Goal: Task Accomplishment & Management: Manage account settings

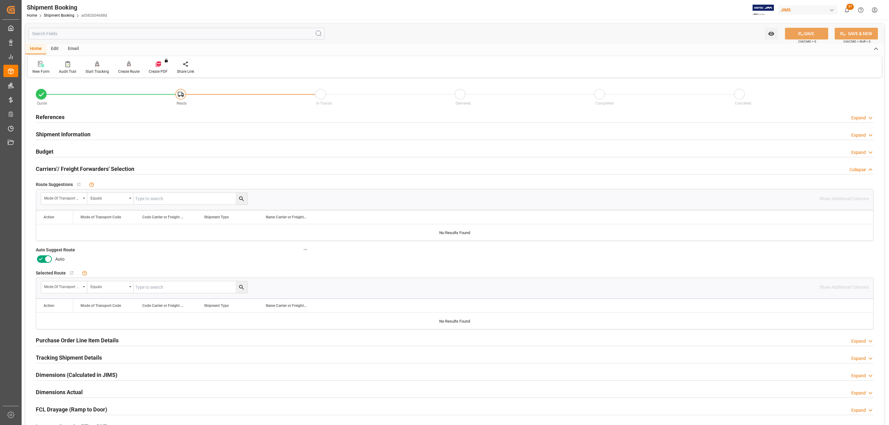
click at [48, 261] on icon at bounding box center [48, 259] width 3 height 3
click at [0, 0] on input "checkbox" at bounding box center [0, 0] width 0 height 0
click at [791, 32] on button "SAVE" at bounding box center [806, 34] width 43 height 12
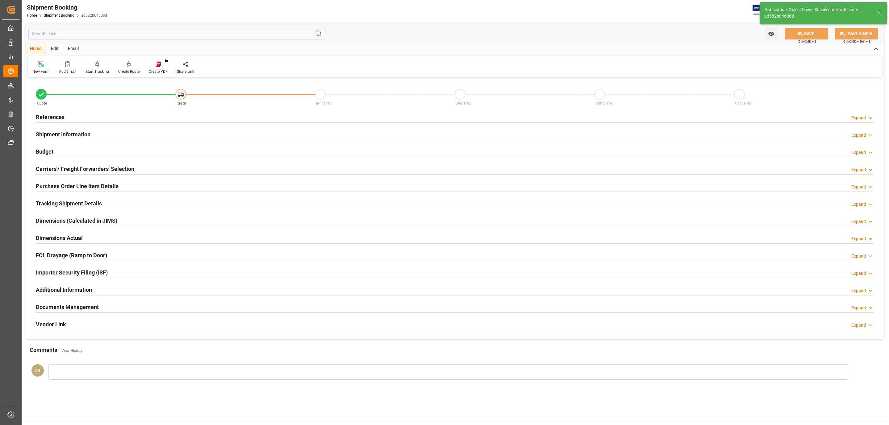
click at [76, 118] on div "References Expand" at bounding box center [454, 117] width 837 height 12
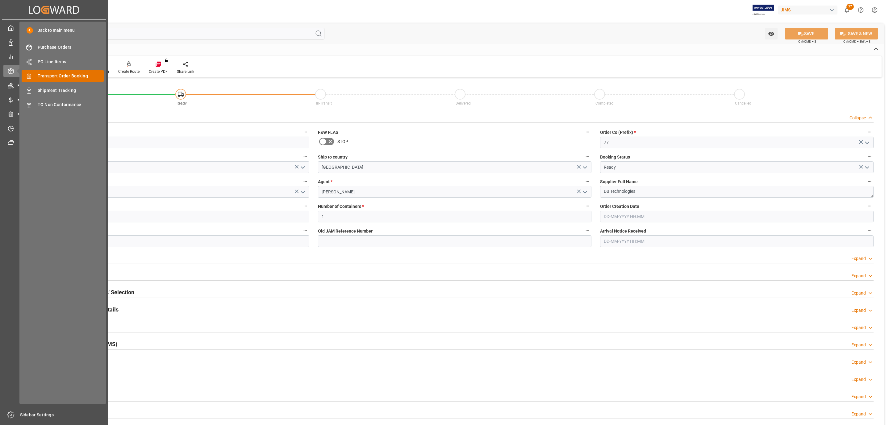
click at [66, 78] on span "Transport Order Booking" at bounding box center [71, 76] width 66 height 6
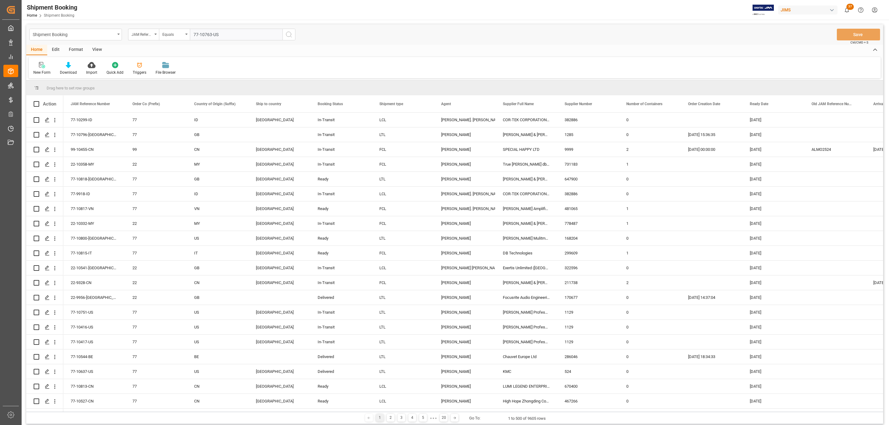
type input "77-10763-US"
click at [290, 35] on icon "search button" at bounding box center [288, 34] width 7 height 7
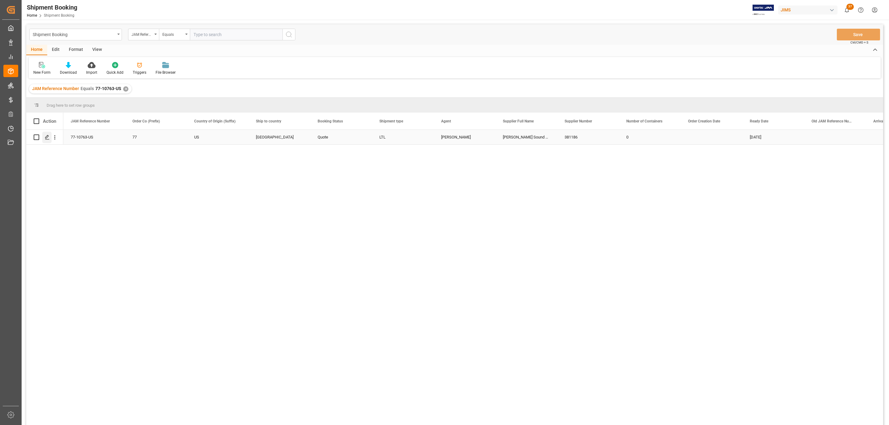
click at [48, 139] on icon "Press SPACE to select this row." at bounding box center [47, 137] width 5 height 5
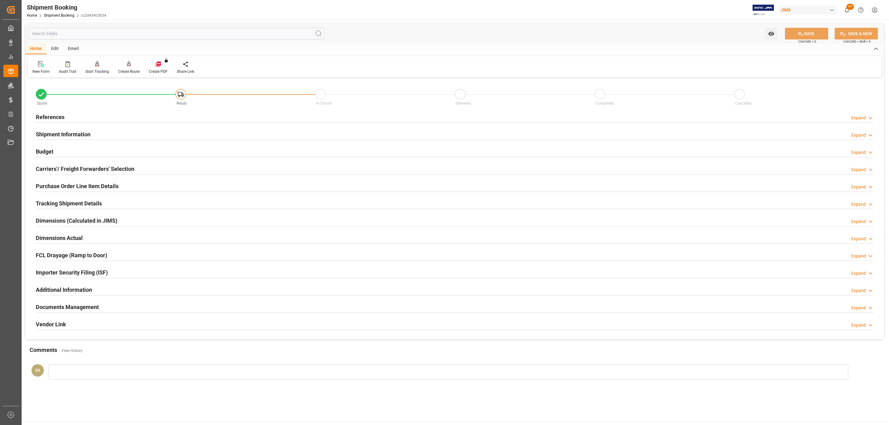
click at [118, 116] on div "References Expand" at bounding box center [454, 117] width 837 height 12
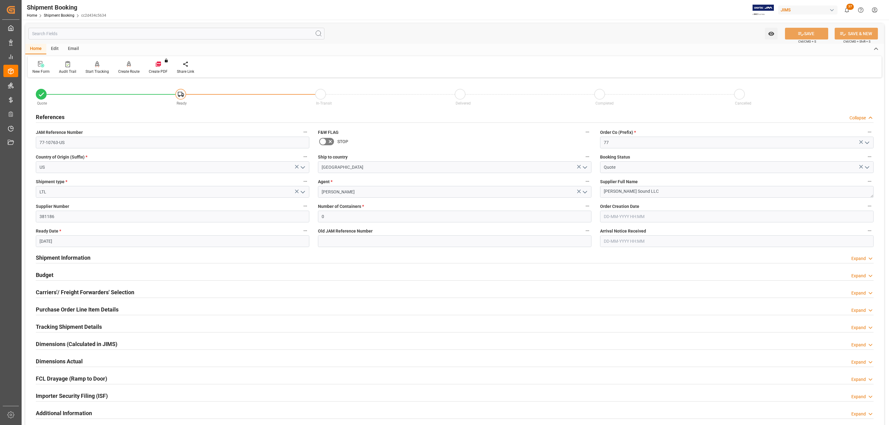
click at [60, 273] on div "Budget Expand" at bounding box center [454, 275] width 837 height 12
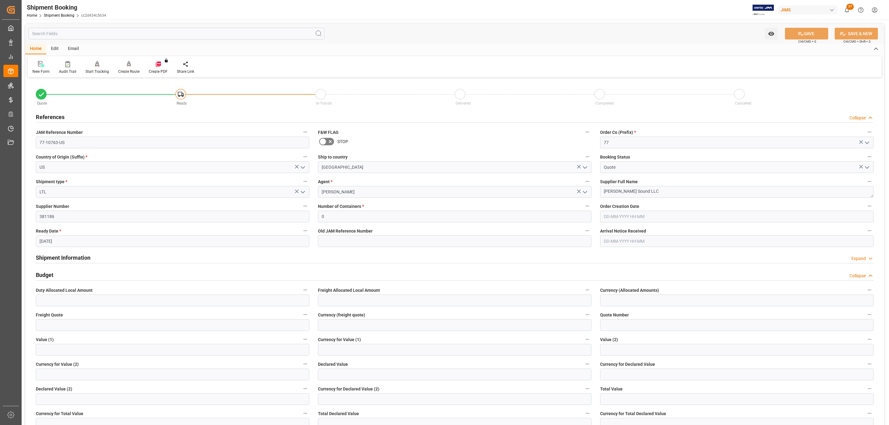
click at [60, 273] on div "Budget Collapse" at bounding box center [454, 275] width 837 height 12
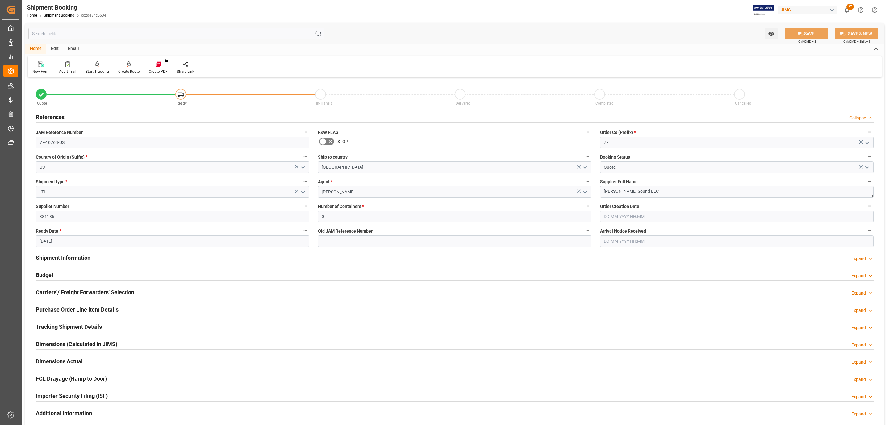
click at [60, 293] on h2 "Carriers'/ Freight Forwarders' Selection" at bounding box center [85, 292] width 98 height 8
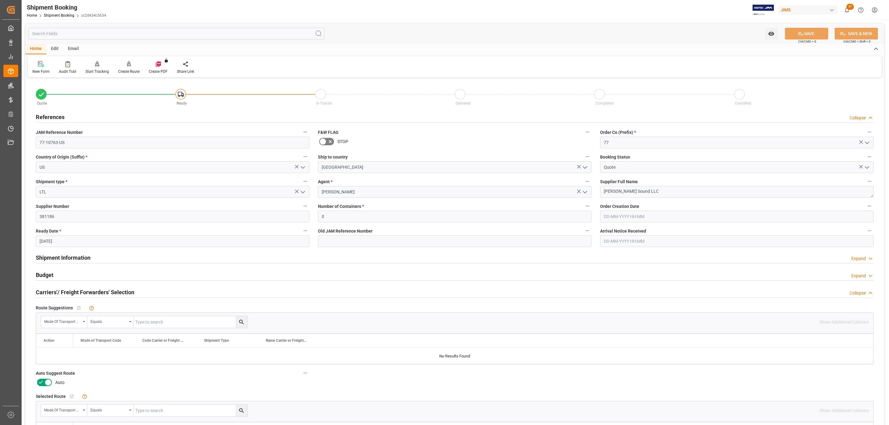
click at [48, 383] on icon at bounding box center [47, 382] width 7 height 7
click at [0, 0] on input "checkbox" at bounding box center [0, 0] width 0 height 0
click at [794, 31] on button "SAVE" at bounding box center [806, 34] width 43 height 12
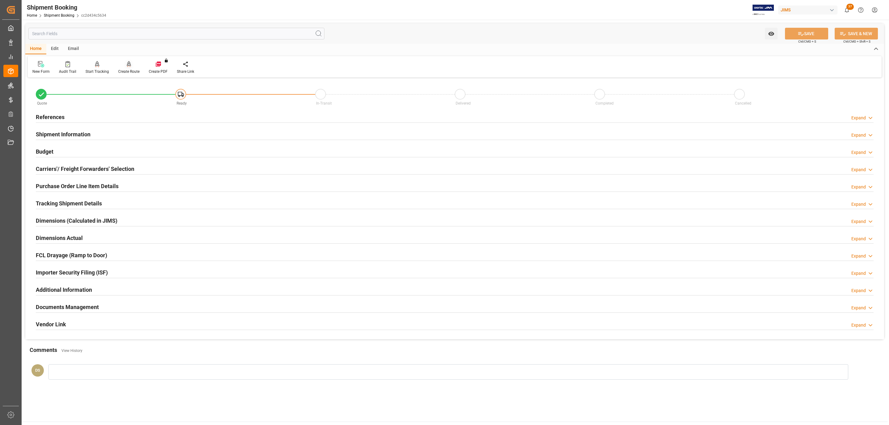
click at [127, 65] on icon at bounding box center [129, 64] width 4 height 6
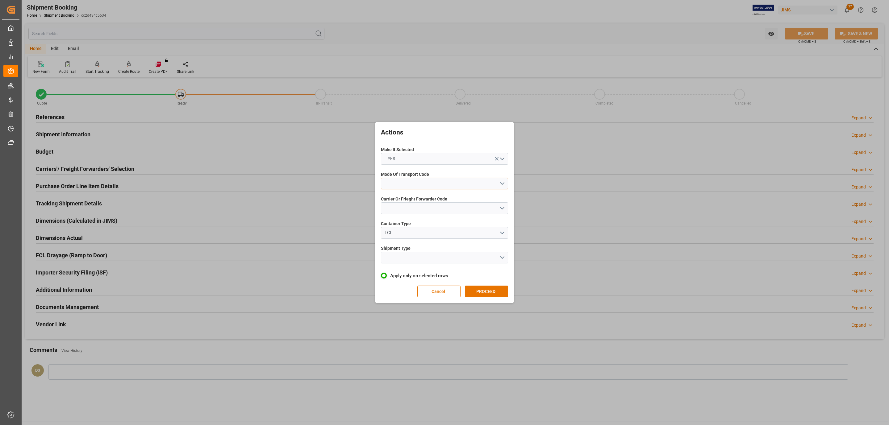
click at [404, 179] on button "open menu" at bounding box center [444, 184] width 127 height 12
click at [424, 236] on div "5- COURIER GROUND" at bounding box center [444, 237] width 127 height 13
click at [417, 210] on button "open menu" at bounding box center [444, 208] width 127 height 12
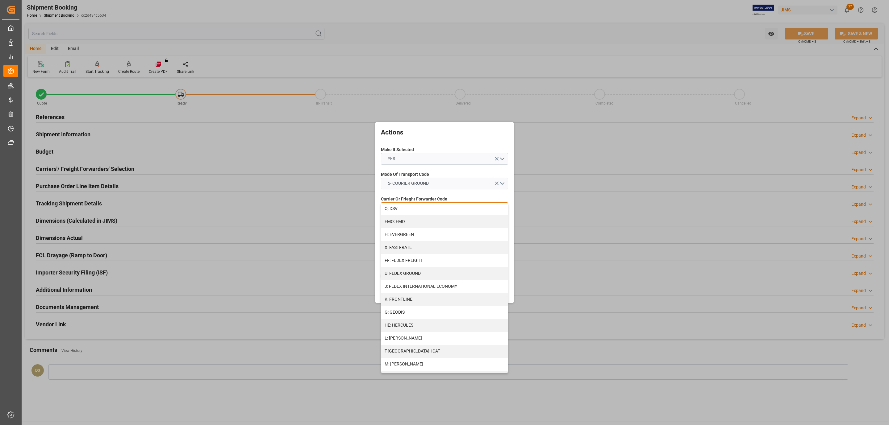
scroll to position [277, 0]
click at [429, 348] on div "R: UPS STANDARD GROUND" at bounding box center [444, 347] width 127 height 13
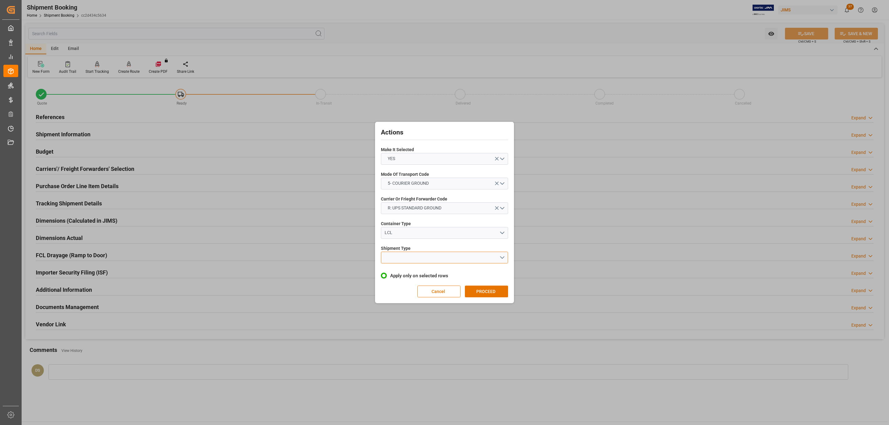
click at [405, 252] on button "open menu" at bounding box center [444, 258] width 127 height 12
click at [407, 256] on div "LTL" at bounding box center [444, 259] width 127 height 13
click at [497, 291] on button "PROCEED" at bounding box center [486, 292] width 43 height 12
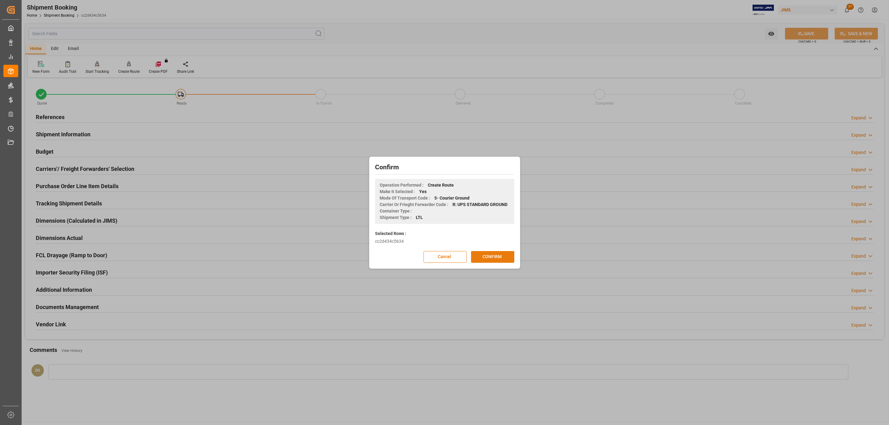
click at [493, 251] on div "Cancel CONFIRM" at bounding box center [444, 257] width 139 height 12
click at [481, 259] on button "CONFIRM" at bounding box center [492, 257] width 43 height 12
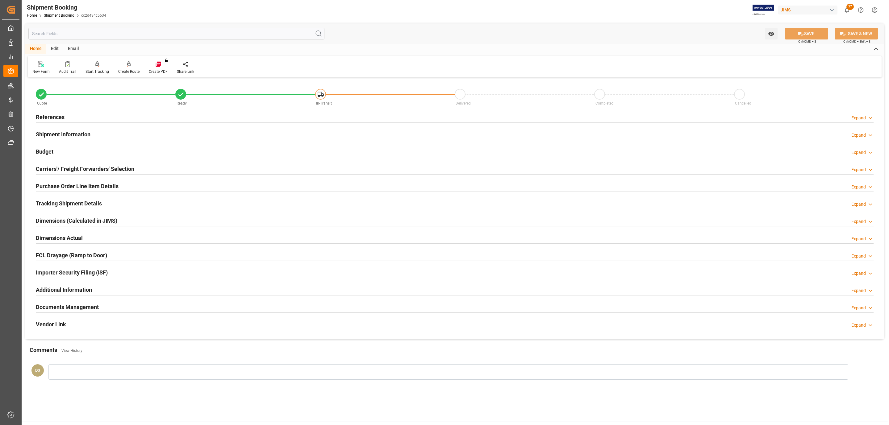
click at [51, 203] on h2 "Tracking Shipment Details" at bounding box center [69, 203] width 66 height 8
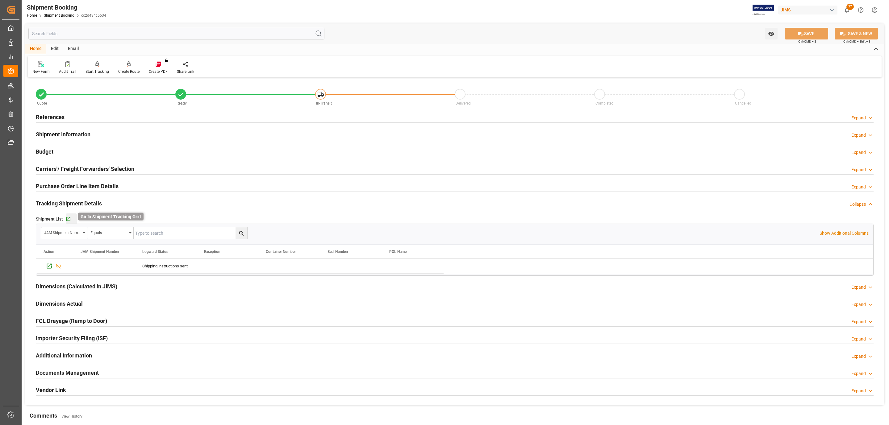
click at [68, 221] on icon "button" at bounding box center [68, 219] width 5 height 5
click at [78, 132] on h2 "Shipment Information" at bounding box center [63, 134] width 55 height 8
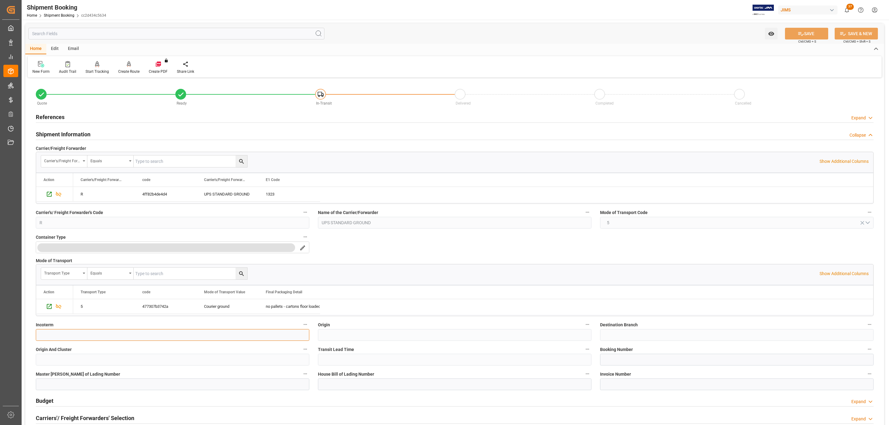
click at [63, 338] on input at bounding box center [172, 335] width 273 height 12
paste input "EXW [GEOGRAPHIC_DATA], [GEOGRAPHIC_DATA]"
type input "EXW [GEOGRAPHIC_DATA], [GEOGRAPHIC_DATA]"
drag, startPoint x: 802, startPoint y: 39, endPoint x: 803, endPoint y: 34, distance: 5.0
click at [802, 39] on span "Ctrl/CMD + S" at bounding box center [807, 41] width 18 height 5
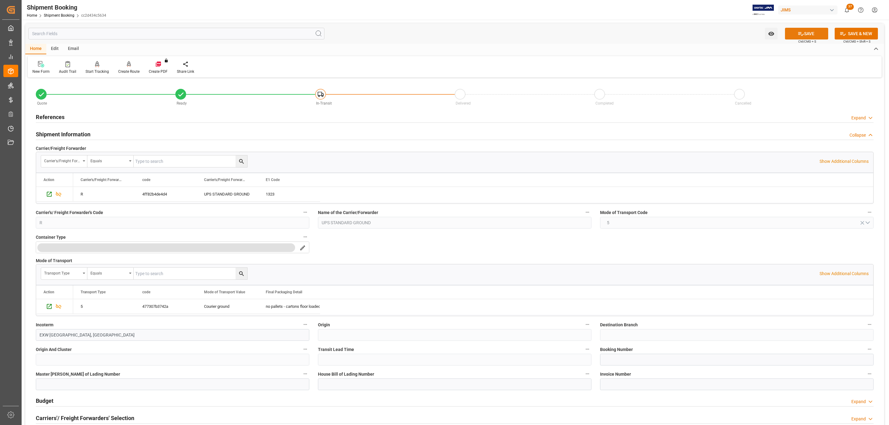
click at [803, 34] on button "SAVE" at bounding box center [806, 34] width 43 height 12
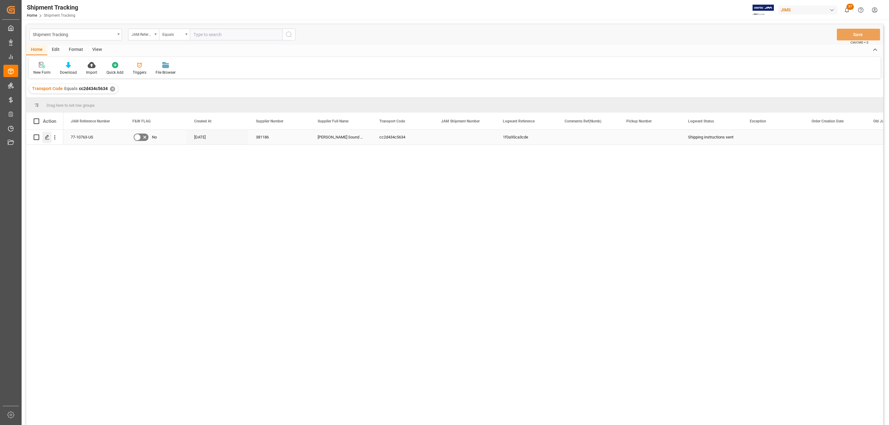
click at [47, 137] on icon "Press SPACE to select this row." at bounding box center [47, 137] width 5 height 5
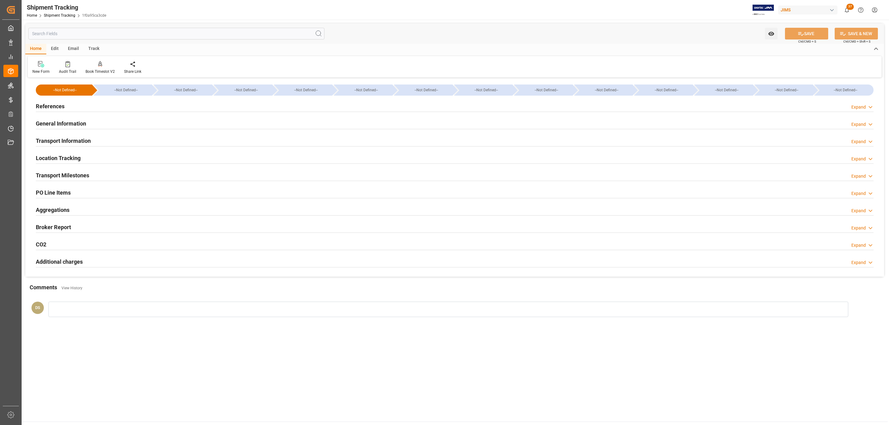
drag, startPoint x: 87, startPoint y: 102, endPoint x: 87, endPoint y: 130, distance: 28.1
click at [87, 102] on div "References Expand" at bounding box center [454, 106] width 837 height 12
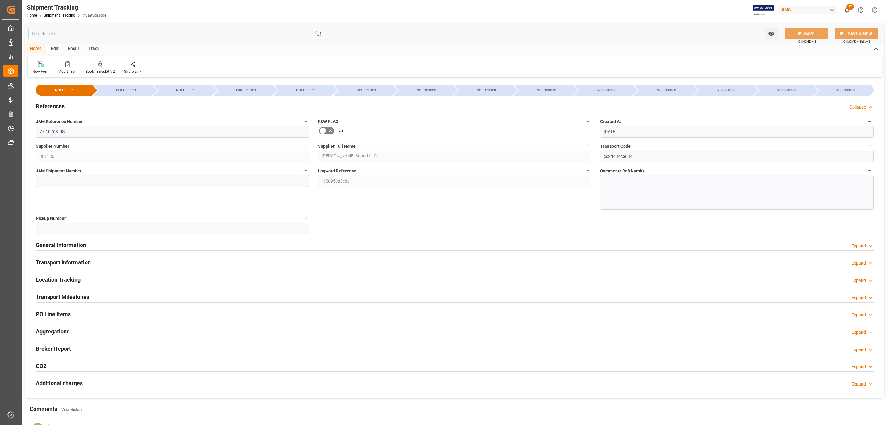
click at [61, 181] on input at bounding box center [172, 181] width 273 height 12
paste input "72825"
type input "72825"
click at [808, 34] on button "SAVE" at bounding box center [806, 34] width 43 height 12
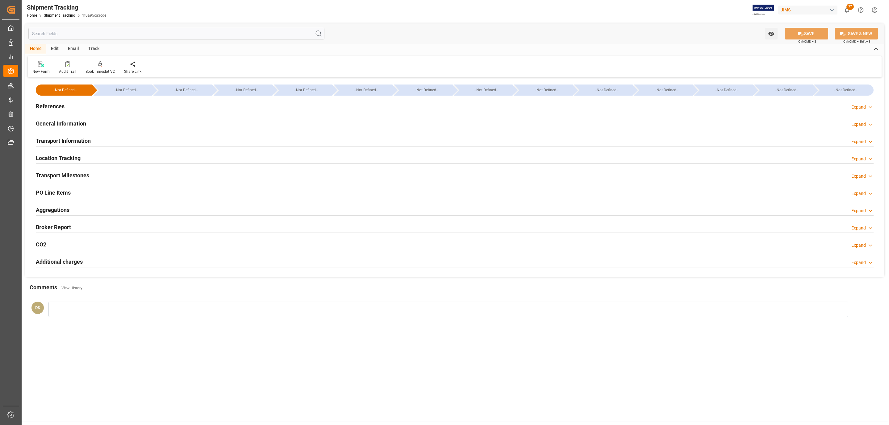
click at [69, 135] on div "Transport Information" at bounding box center [63, 141] width 55 height 12
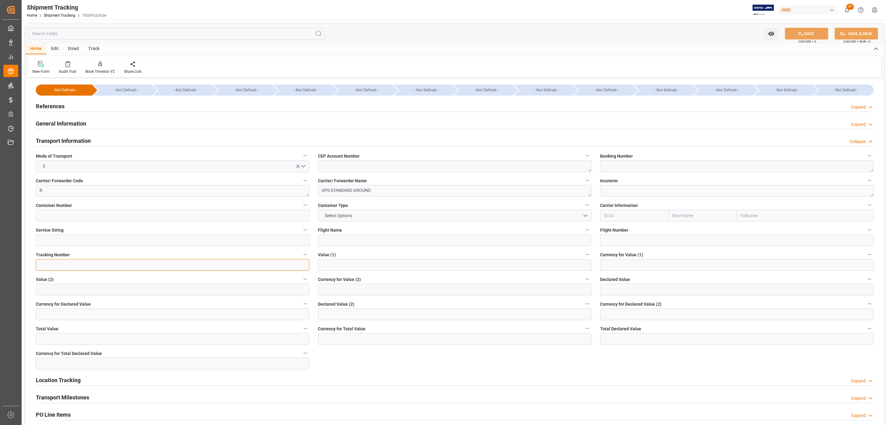
click at [63, 265] on input at bounding box center [172, 265] width 273 height 12
paste input "1ZV191446840794712"
type input "1ZV191446840794712"
drag, startPoint x: 799, startPoint y: 33, endPoint x: 588, endPoint y: 12, distance: 212.1
click at [799, 33] on icon at bounding box center [801, 34] width 6 height 4
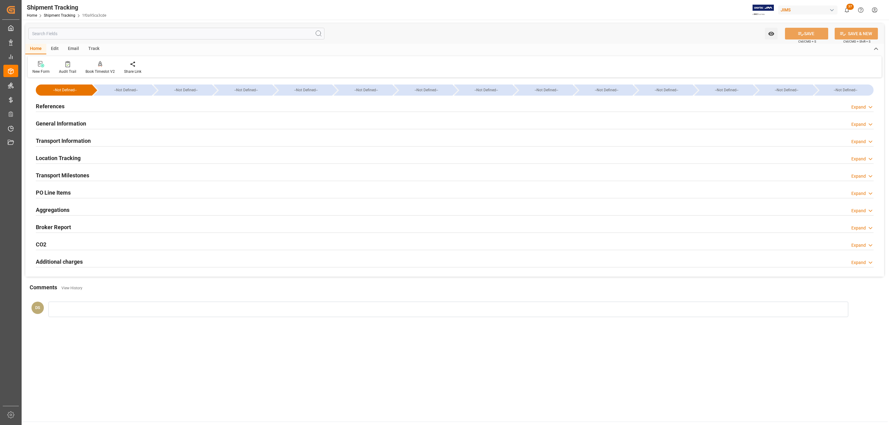
click at [75, 174] on h2 "Transport Milestones" at bounding box center [62, 175] width 53 height 8
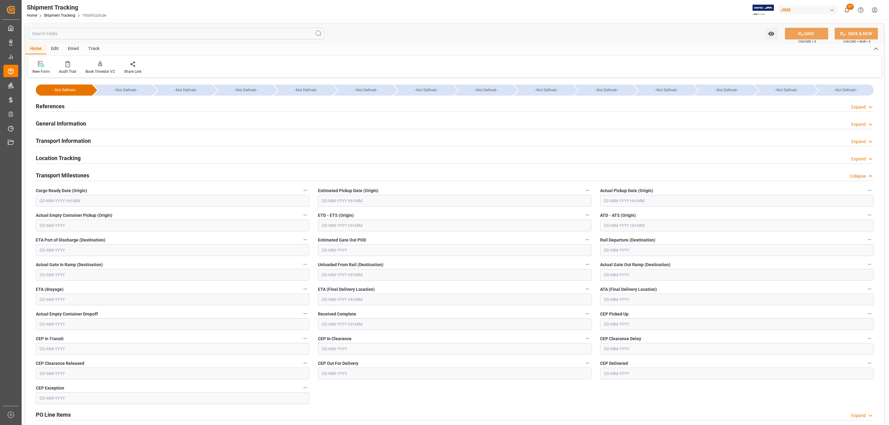
click at [55, 203] on input "text" at bounding box center [172, 201] width 273 height 12
click at [71, 284] on div "29 30 1 2 3 4 5" at bounding box center [80, 287] width 84 height 12
click at [42, 214] on button "Previous Month" at bounding box center [41, 216] width 4 height 4
click at [82, 287] on div "28" at bounding box center [80, 287] width 8 height 7
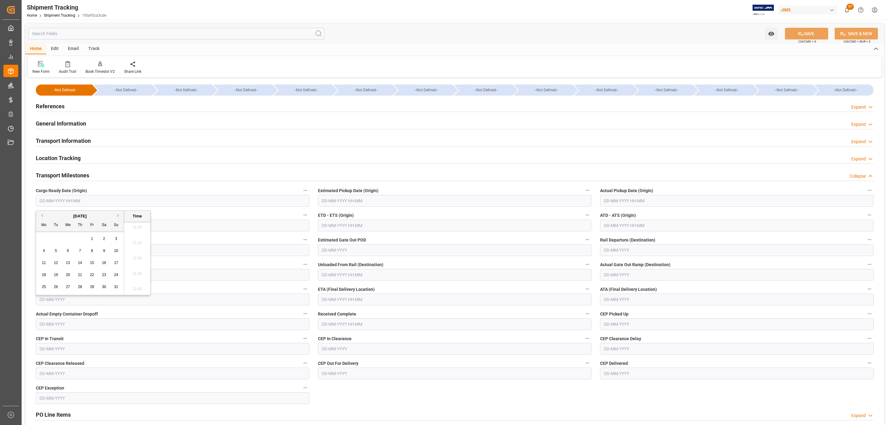
type input "[DATE] 00:00"
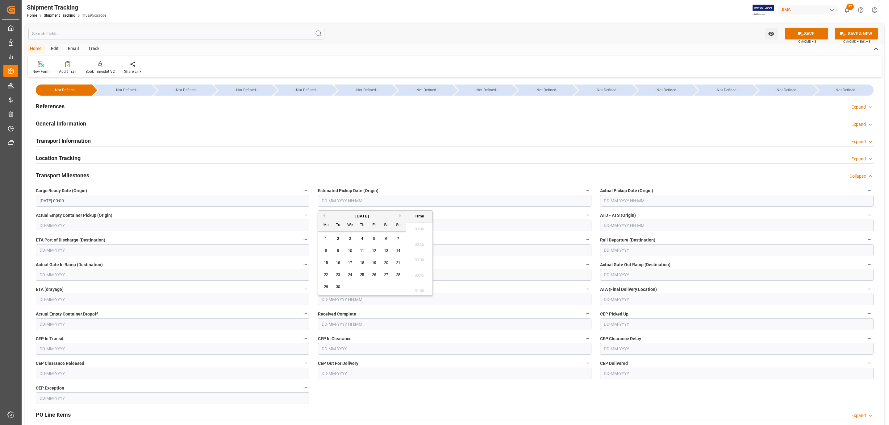
click at [343, 196] on input "text" at bounding box center [454, 201] width 273 height 12
click at [322, 216] on button "Previous Month" at bounding box center [323, 216] width 4 height 4
click at [363, 288] on span "28" at bounding box center [362, 287] width 4 height 4
type input "[DATE] 00:00"
click at [622, 200] on input "text" at bounding box center [736, 201] width 273 height 12
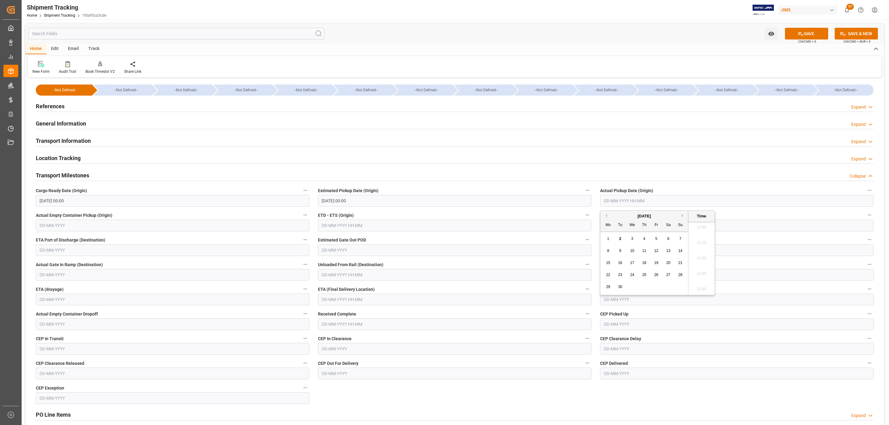
drag, startPoint x: 606, startPoint y: 216, endPoint x: 606, endPoint y: 221, distance: 4.9
click at [606, 216] on button "Previous Month" at bounding box center [605, 216] width 4 height 4
click at [643, 287] on span "28" at bounding box center [644, 287] width 4 height 4
type input "[DATE] 00:00"
click at [334, 301] on input "text" at bounding box center [454, 300] width 273 height 12
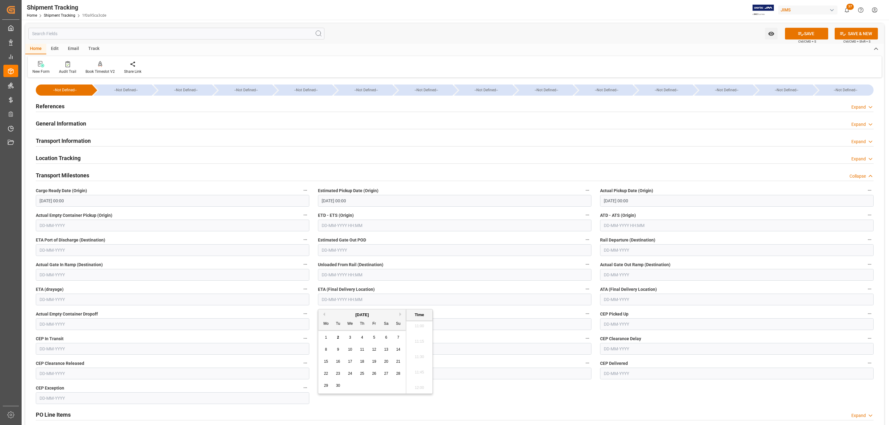
click at [352, 339] on div "3" at bounding box center [350, 337] width 8 height 7
type input "[DATE] 00:00"
click at [806, 31] on button "SAVE" at bounding box center [806, 34] width 43 height 12
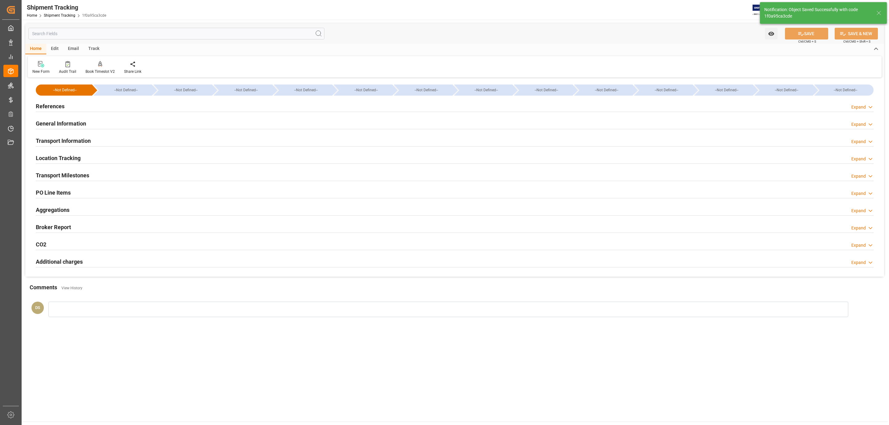
click at [73, 142] on h2 "Transport Information" at bounding box center [63, 141] width 55 height 8
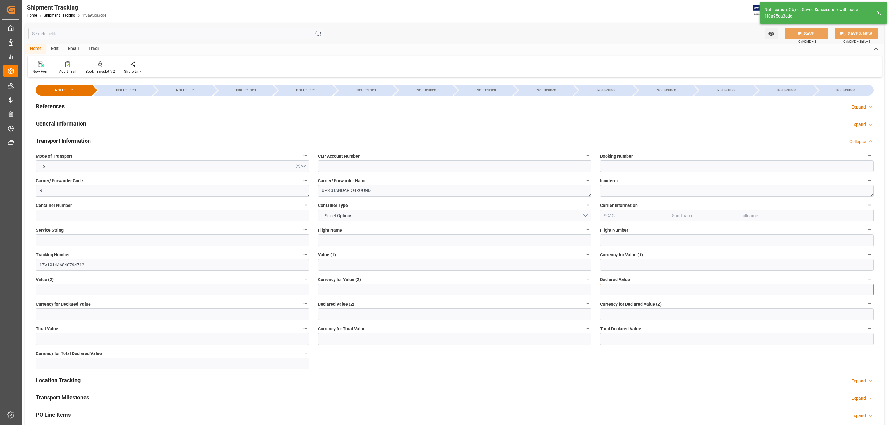
click at [621, 285] on input "text" at bounding box center [736, 290] width 273 height 12
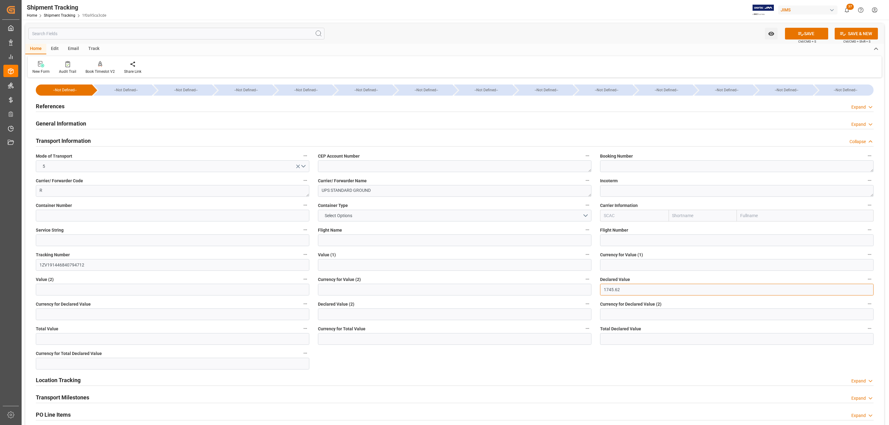
type input "1745.62"
type input "USD"
click at [808, 33] on button "SAVE" at bounding box center [806, 34] width 43 height 12
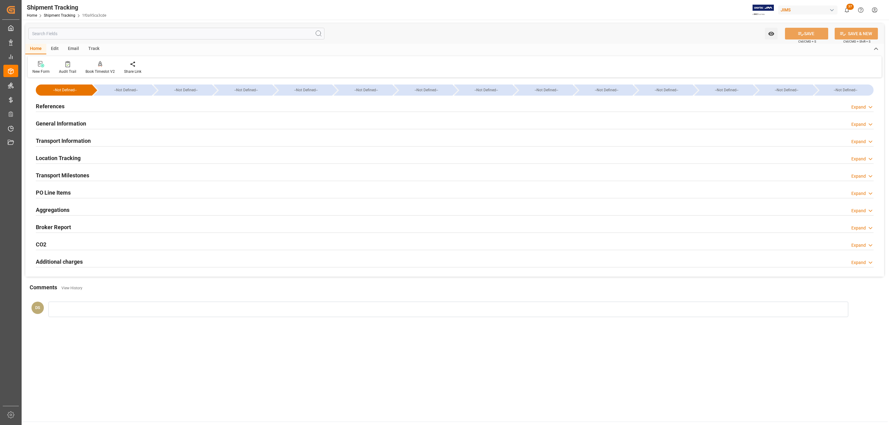
click at [69, 122] on h2 "General Information" at bounding box center [61, 123] width 50 height 8
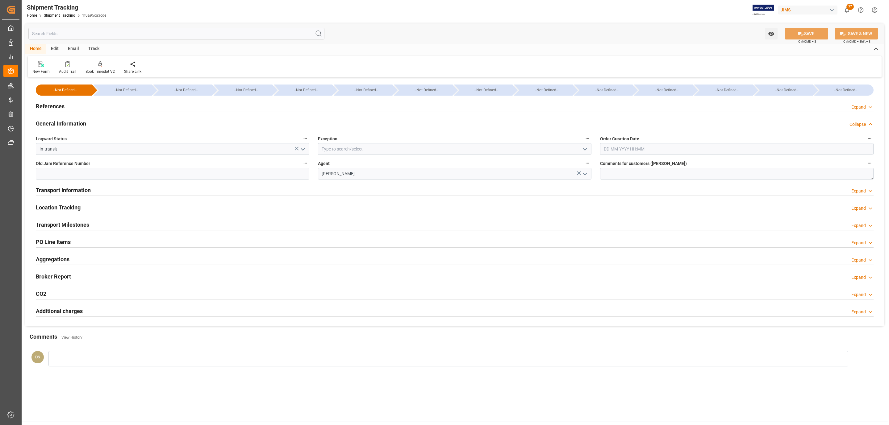
click at [69, 122] on h2 "General Information" at bounding box center [61, 123] width 50 height 8
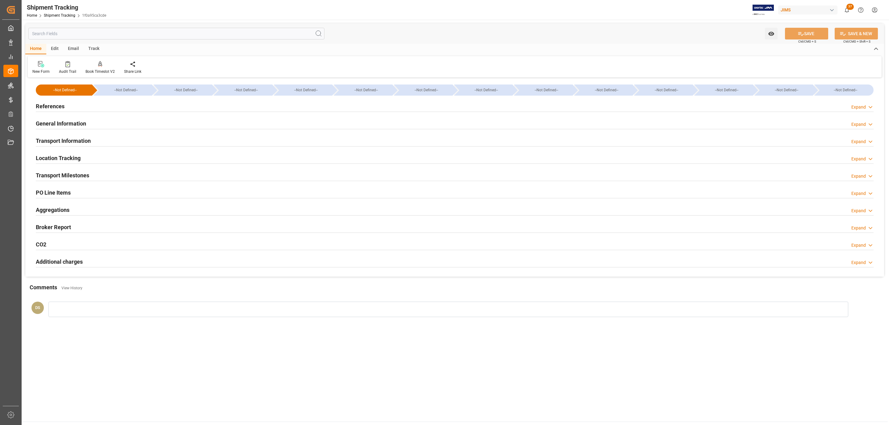
click at [58, 138] on h2 "Transport Information" at bounding box center [63, 141] width 55 height 8
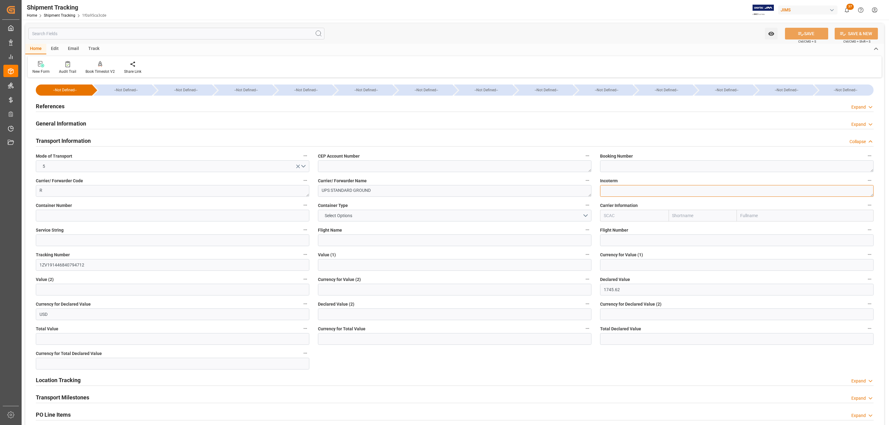
click at [617, 188] on textarea at bounding box center [736, 191] width 273 height 12
paste textarea "EXW [GEOGRAPHIC_DATA], [GEOGRAPHIC_DATA]"
type textarea "EXW [GEOGRAPHIC_DATA], [GEOGRAPHIC_DATA]"
click at [799, 31] on icon at bounding box center [800, 34] width 6 height 6
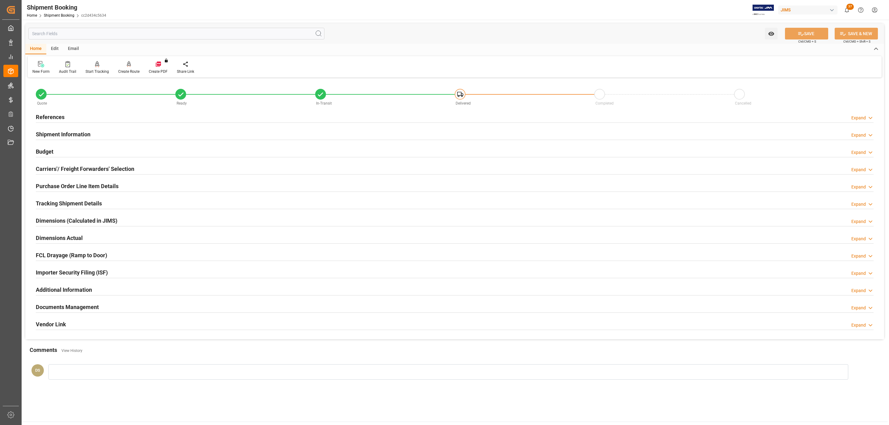
click at [57, 132] on h2 "Shipment Information" at bounding box center [63, 134] width 55 height 8
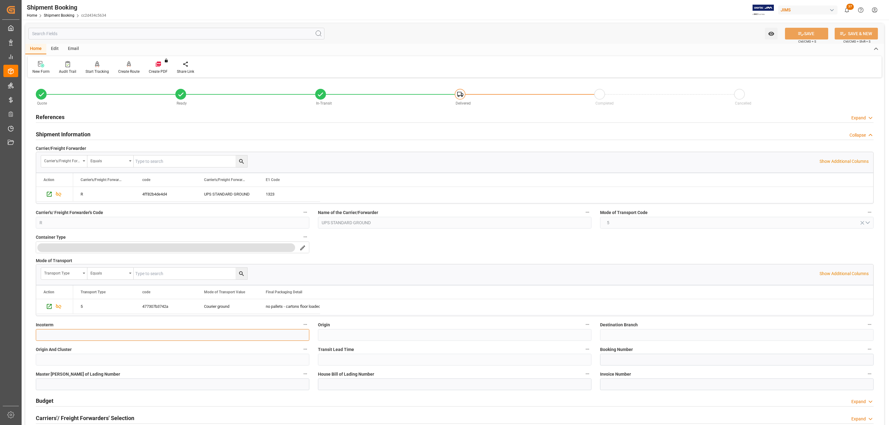
click at [51, 338] on input at bounding box center [172, 335] width 273 height 12
paste input "EXW Eden Prairie, MN"
type input "EXW Eden Prairie, MN"
click at [798, 34] on icon at bounding box center [801, 34] width 6 height 4
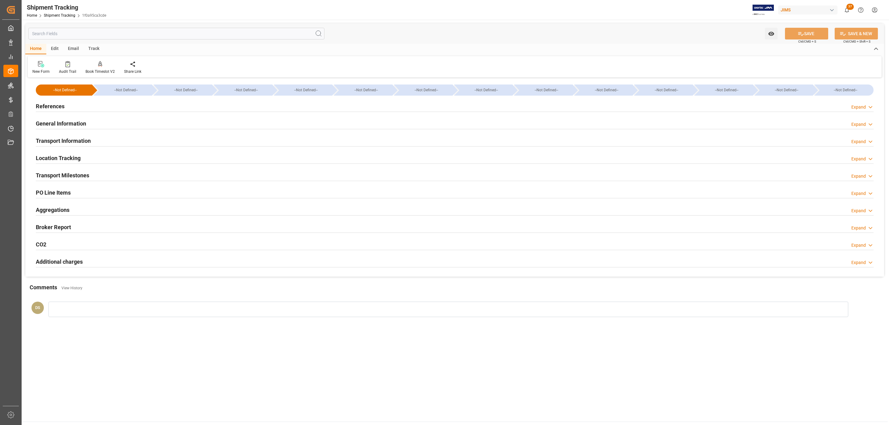
type input "1745.62"
click at [52, 139] on h2 "Transport Information" at bounding box center [63, 141] width 55 height 8
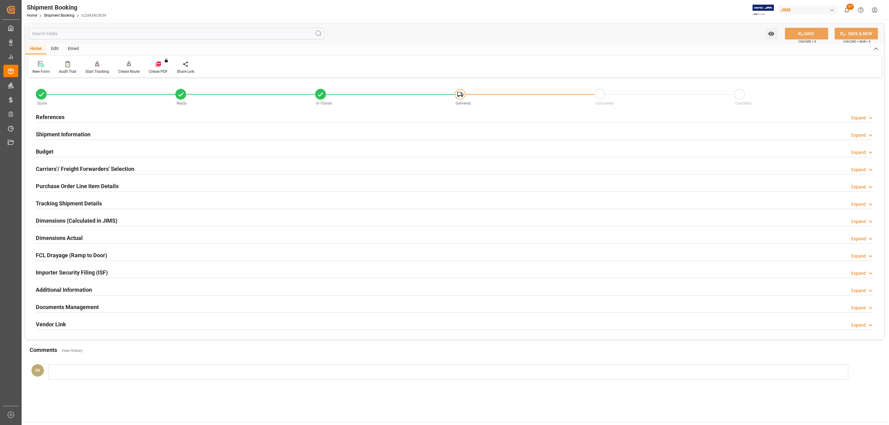
click at [74, 188] on h2 "Purchase Order Line Item Details" at bounding box center [77, 186] width 83 height 8
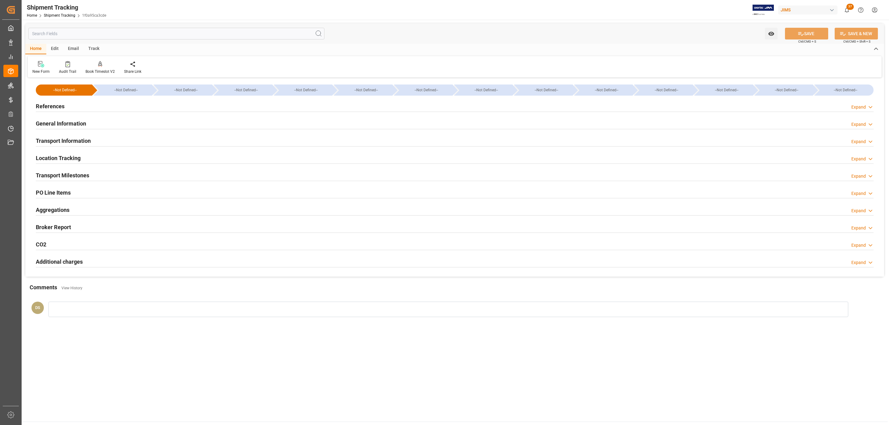
click at [44, 189] on h2 "PO Line Items" at bounding box center [53, 193] width 35 height 8
